Goal: Contribute content: Add original content to the website for others to see

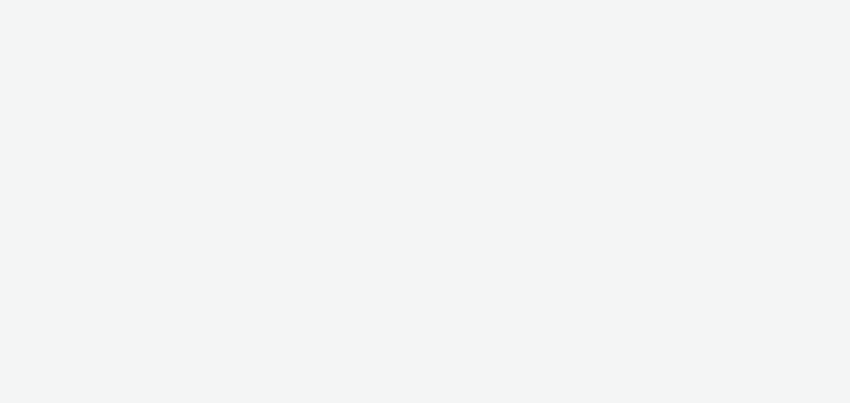
select select "79162ed7-0017-4339-93b0-3399b708648f"
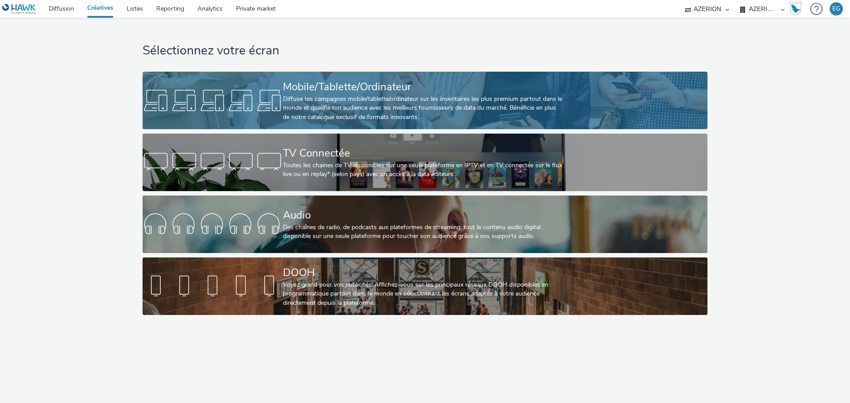
click at [316, 99] on div "Diffuse tes campagnes mobile/tablette/ordinateur sur les inventaires les plus p…" at bounding box center [423, 108] width 281 height 27
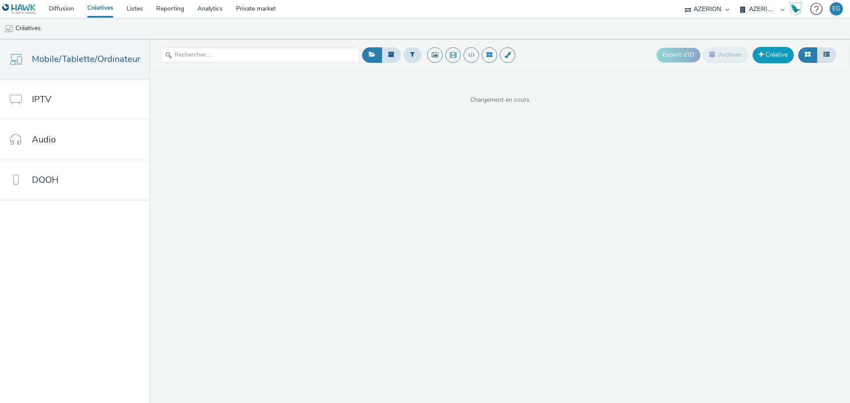
click at [771, 55] on link "Créative" at bounding box center [772, 55] width 41 height 16
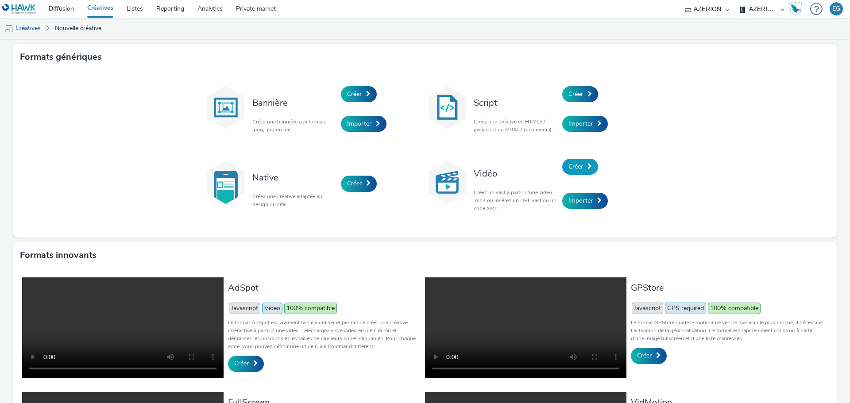
click at [577, 173] on link "Créer" at bounding box center [580, 167] width 36 height 16
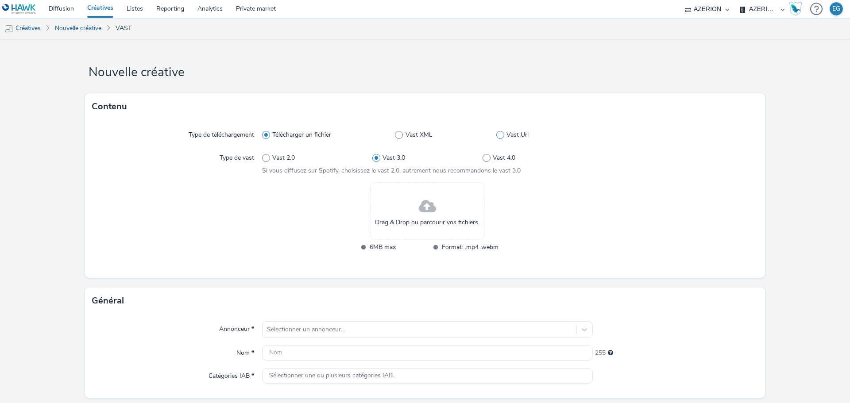
drag, startPoint x: 504, startPoint y: 131, endPoint x: 497, endPoint y: 135, distance: 8.1
click at [497, 135] on label "Vast Url" at bounding box center [544, 135] width 96 height 9
click at [497, 135] on input "Vast Url" at bounding box center [499, 135] width 6 height 6
radio input "false"
radio input "true"
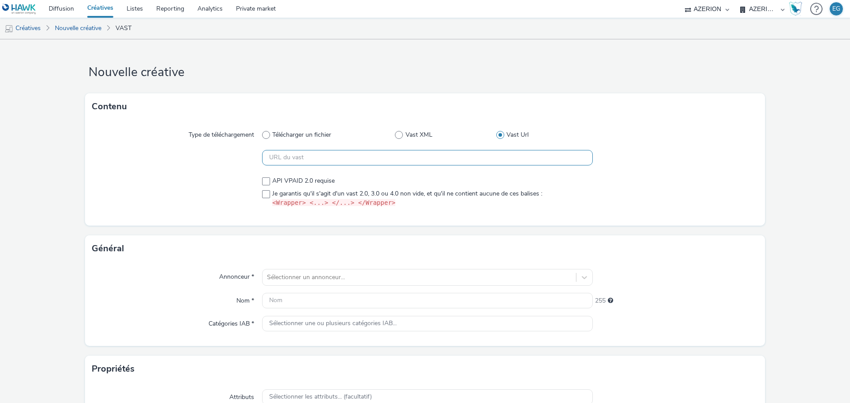
click at [373, 162] on input "text" at bounding box center [427, 157] width 331 height 15
click at [312, 162] on input "text" at bounding box center [427, 157] width 331 height 15
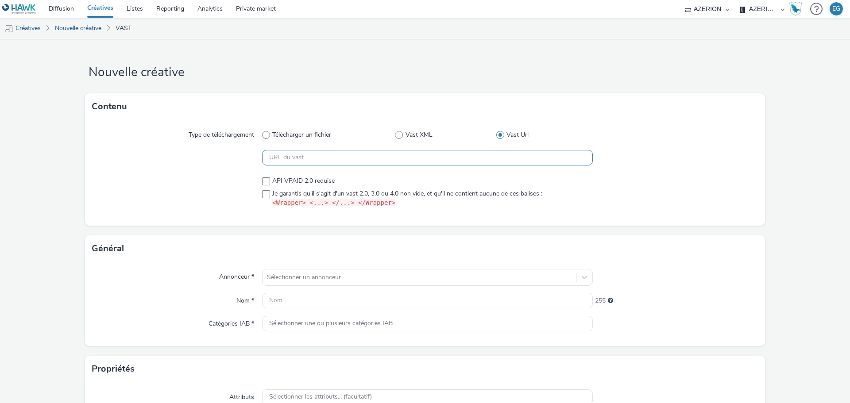
click at [312, 162] on input "text" at bounding box center [427, 157] width 331 height 15
click at [238, 184] on div at bounding box center [177, 192] width 170 height 38
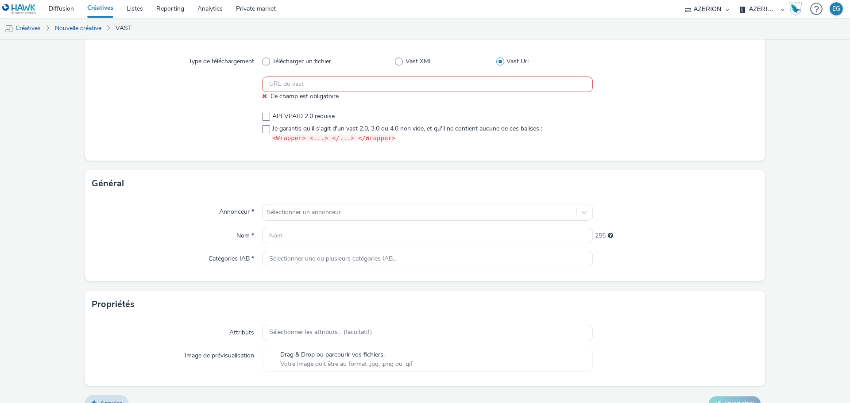
scroll to position [88, 0]
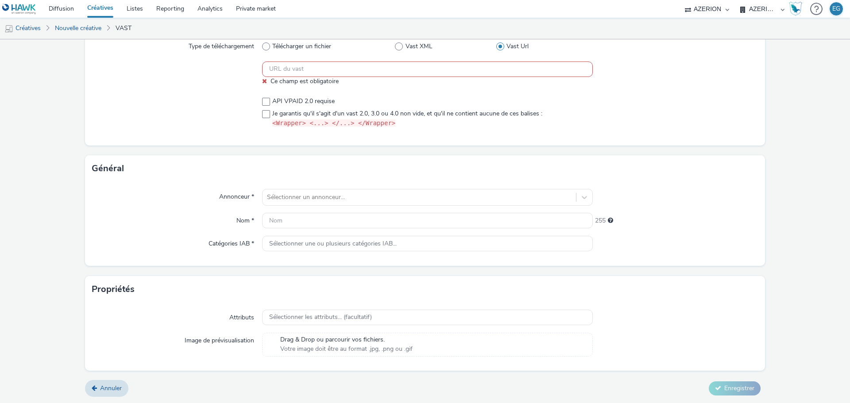
drag, startPoint x: 280, startPoint y: 69, endPoint x: 275, endPoint y: 69, distance: 4.9
click at [280, 69] on input "text" at bounding box center [427, 69] width 331 height 15
click at [196, 76] on div at bounding box center [177, 74] width 170 height 24
click at [315, 64] on input "text" at bounding box center [427, 69] width 331 height 15
click at [269, 70] on input "text" at bounding box center [427, 69] width 331 height 15
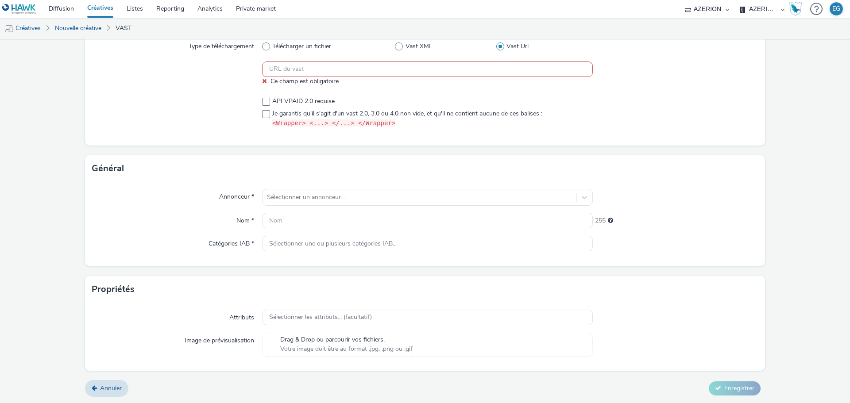
click at [285, 70] on input "text" at bounding box center [427, 69] width 331 height 15
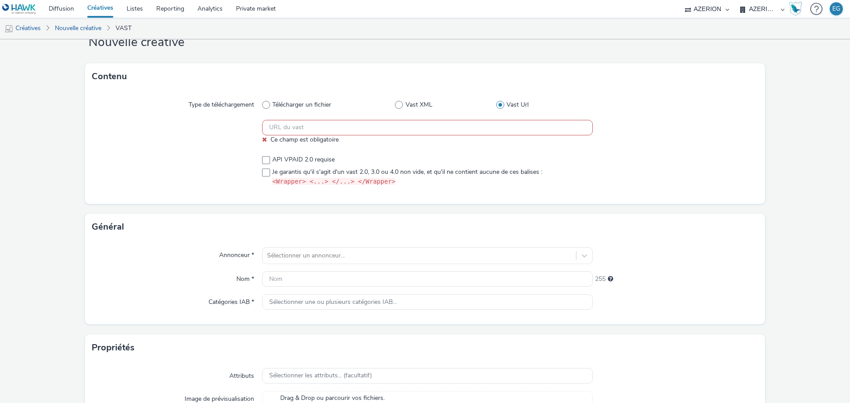
scroll to position [0, 0]
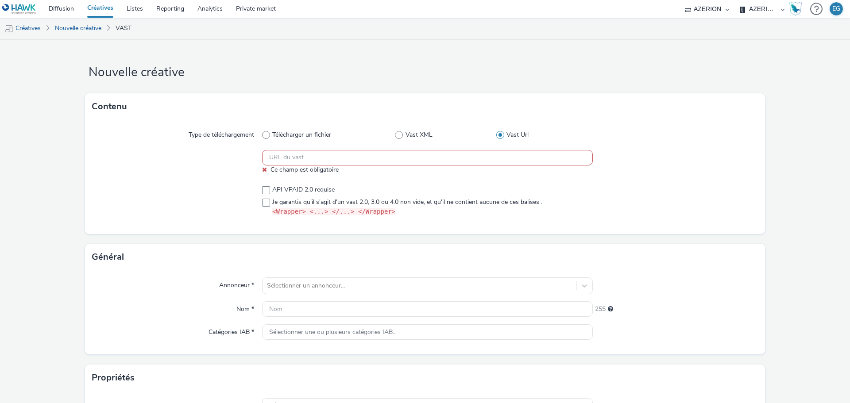
drag, startPoint x: 181, startPoint y: 138, endPoint x: 269, endPoint y: 125, distance: 88.6
click at [266, 128] on div "Type de téléchargement Télécharger un fichier Vast XML Vast Url" at bounding box center [425, 135] width 666 height 16
click at [274, 73] on h1 "Nouvelle créative" at bounding box center [425, 72] width 680 height 17
click at [60, 4] on link "Diffusion" at bounding box center [61, 9] width 38 height 18
